Goal: Transaction & Acquisition: Purchase product/service

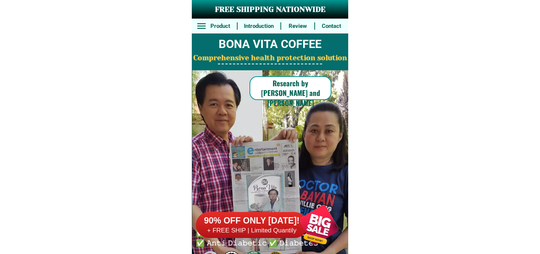
click at [266, 219] on h6 "90% OFF ONLY [DATE]!" at bounding box center [252, 221] width 112 height 11
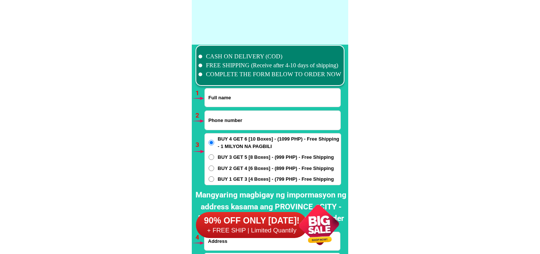
scroll to position [5476, 0]
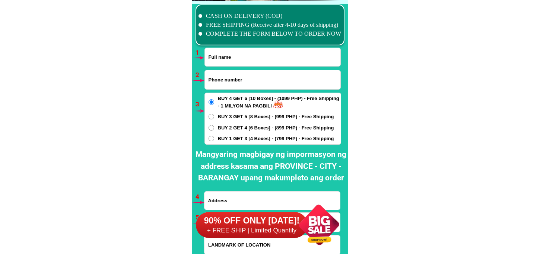
click at [222, 58] on input "Input full_name" at bounding box center [273, 57] width 136 height 18
drag, startPoint x: 237, startPoint y: 51, endPoint x: 236, endPoint y: 56, distance: 5.0
click at [237, 53] on input "Input full_name" at bounding box center [273, 57] width 136 height 18
click at [223, 72] on input "Input phone_number" at bounding box center [273, 79] width 136 height 19
click at [225, 57] on input "Input full_name" at bounding box center [273, 57] width 136 height 18
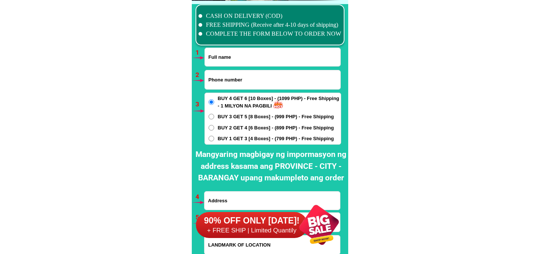
paste input "[PERSON_NAME]"
type input "[PERSON_NAME]"
click at [225, 79] on input "Input phone_number" at bounding box center [273, 79] width 136 height 19
paste input "09914463209"
type input "09914463209"
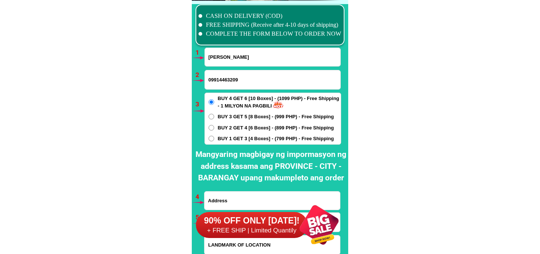
scroll to position [5518, 0]
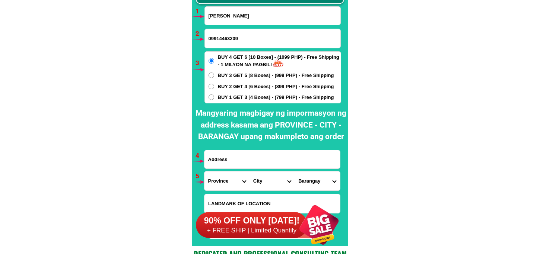
drag, startPoint x: 255, startPoint y: 158, endPoint x: 261, endPoint y: 170, distance: 12.8
click at [255, 158] on input "Input address" at bounding box center [272, 159] width 136 height 18
paste input "[PERSON_NAME] purok3 magatas sibulan negros oriental 09914463209 ( land mark ne…"
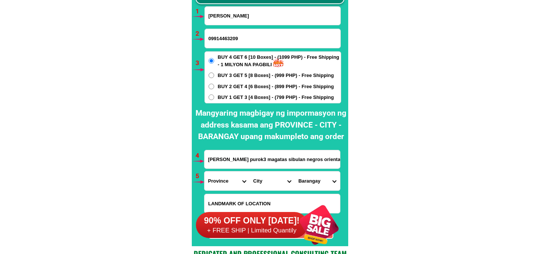
scroll to position [0, 130]
type input "[PERSON_NAME] purok3 magatas sibulan negros oriental 09914463209 ( land mark ne…"
click at [250, 73] on span "BUY 3 GET 5 [8 Boxes] - (999 PHP) - Free Shipping" at bounding box center [276, 75] width 116 height 7
click at [214, 73] on input "BUY 3 GET 5 [8 Boxes] - (999 PHP) - Free Shipping" at bounding box center [212, 76] width 6 height 6
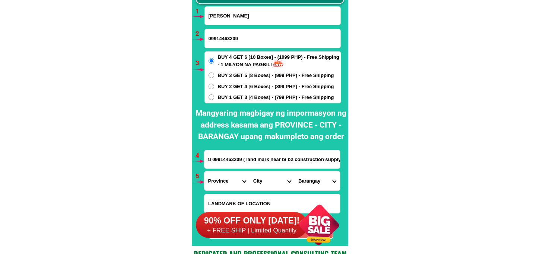
radio input "true"
click at [226, 180] on select "Province [GEOGRAPHIC_DATA] [GEOGRAPHIC_DATA] [GEOGRAPHIC_DATA] [GEOGRAPHIC_DATA…" at bounding box center [226, 181] width 45 height 19
select select "63_411"
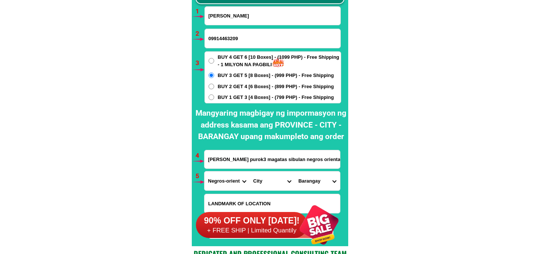
click at [204, 172] on select "Province [GEOGRAPHIC_DATA] [GEOGRAPHIC_DATA] [GEOGRAPHIC_DATA] [GEOGRAPHIC_DATA…" at bounding box center [226, 181] width 45 height 19
drag, startPoint x: 261, startPoint y: 178, endPoint x: 260, endPoint y: 172, distance: 5.3
click at [260, 177] on select "City [GEOGRAPHIC_DATA]-city [GEOGRAPHIC_DATA]-city [GEOGRAPHIC_DATA] [GEOGRAPHI…" at bounding box center [272, 181] width 45 height 19
select select "63_4112414"
click at [250, 172] on select "City [GEOGRAPHIC_DATA]-city [GEOGRAPHIC_DATA]-city [GEOGRAPHIC_DATA] [GEOGRAPHI…" at bounding box center [272, 181] width 45 height 19
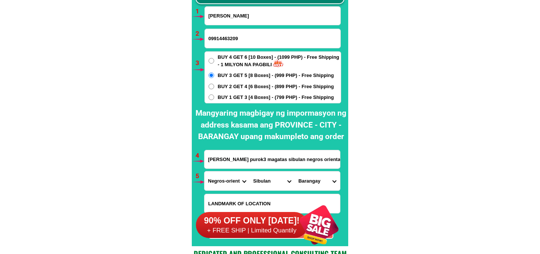
drag, startPoint x: 305, startPoint y: 182, endPoint x: 304, endPoint y: 173, distance: 9.0
click at [304, 182] on select "Barangay [PERSON_NAME]-an Ajong Balugo Bolocboloc Calabnugan Cangmating [PERSON…" at bounding box center [317, 181] width 45 height 19
select select "63_411241438117"
click at [295, 172] on select "Barangay [PERSON_NAME]-an Ajong Balugo Bolocboloc Calabnugan Cangmating [PERSON…" at bounding box center [317, 181] width 45 height 19
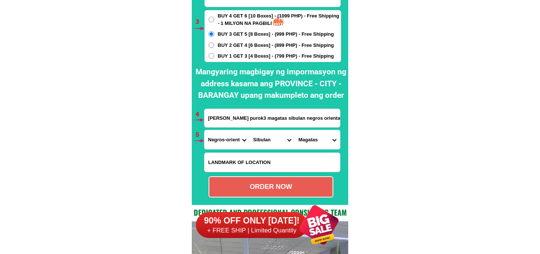
click at [260, 179] on div "ORDER NOW" at bounding box center [271, 187] width 125 height 21
type input "09914463209"
radio input "true"
